Goal: Information Seeking & Learning: Learn about a topic

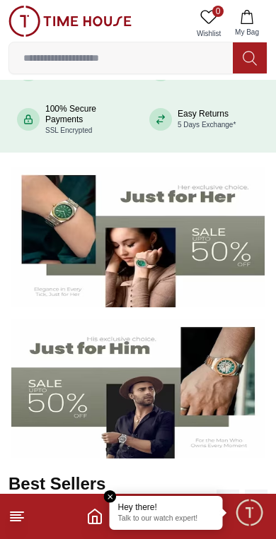
scroll to position [196, 0]
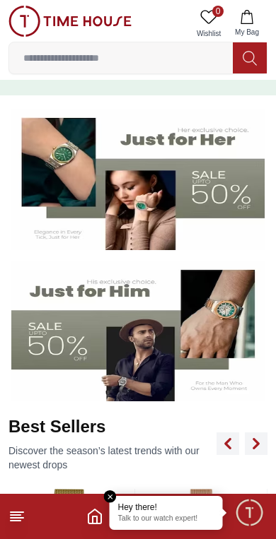
click at [206, 363] on img at bounding box center [137, 331] width 253 height 141
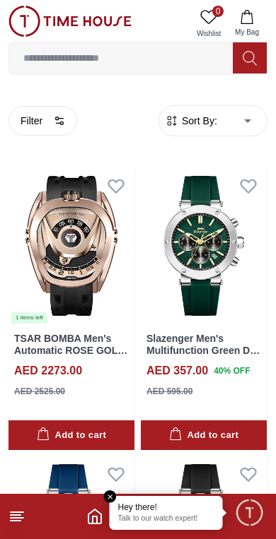
click at [52, 126] on button "Filter" at bounding box center [42, 121] width 69 height 30
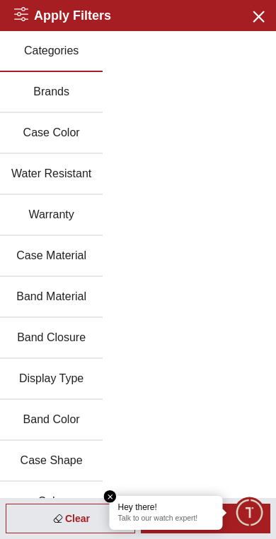
click at [73, 98] on button "Brands" at bounding box center [51, 92] width 102 height 41
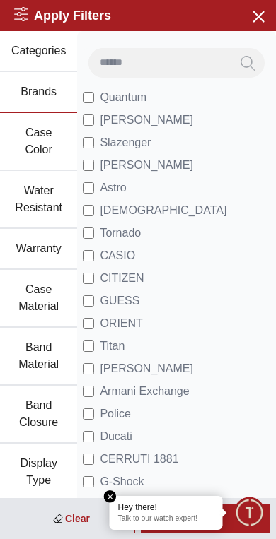
click at [146, 257] on li "CASIO" at bounding box center [176, 255] width 187 height 23
click at [115, 495] on em "Close tooltip" at bounding box center [110, 496] width 13 height 13
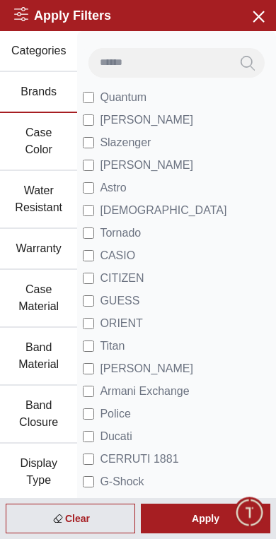
click at [200, 519] on div "Apply" at bounding box center [205, 519] width 129 height 30
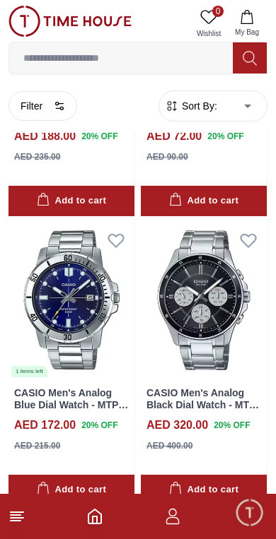
scroll to position [2256, 0]
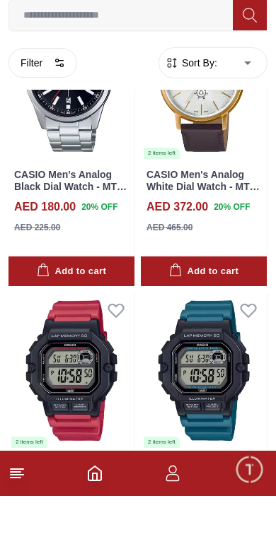
scroll to position [19749, 0]
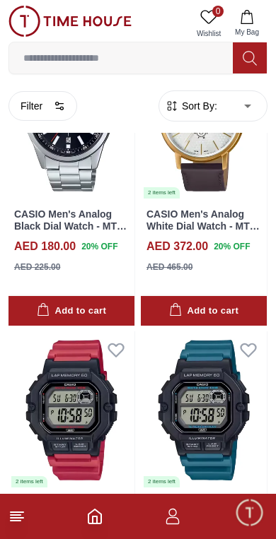
click at [13, 516] on icon at bounding box center [16, 516] width 17 height 17
